Goal: Find specific page/section: Find specific page/section

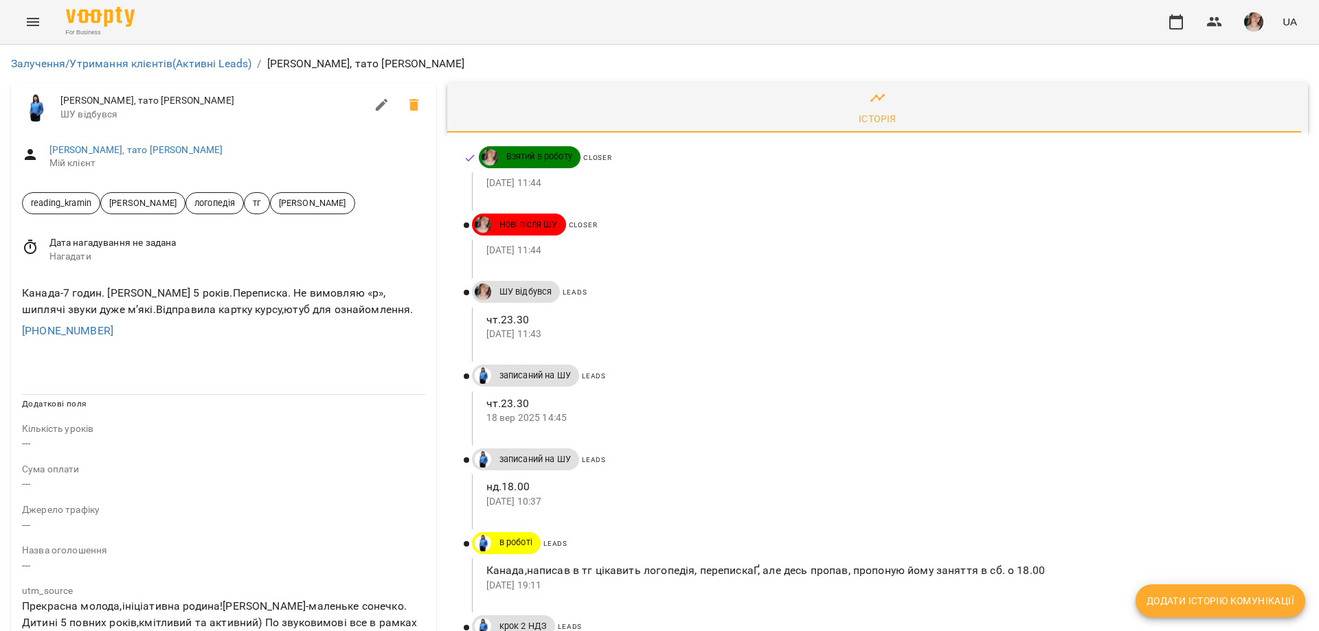
scroll to position [206, 0]
